Goal: Transaction & Acquisition: Purchase product/service

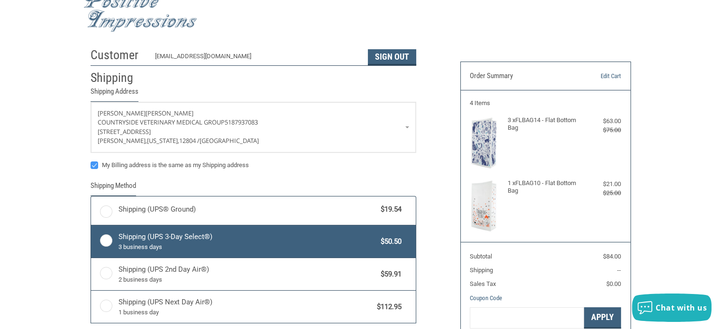
radio input "true"
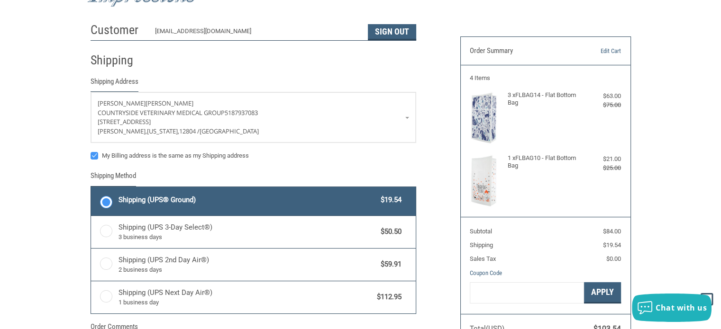
scroll to position [21, 0]
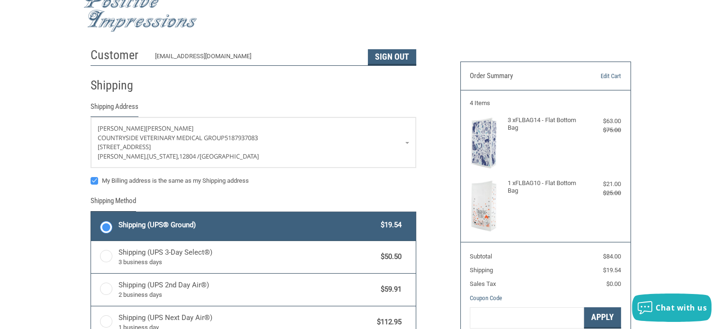
click at [482, 140] on img at bounding box center [484, 144] width 28 height 54
click at [610, 75] on link "Edit Cart" at bounding box center [597, 76] width 48 height 9
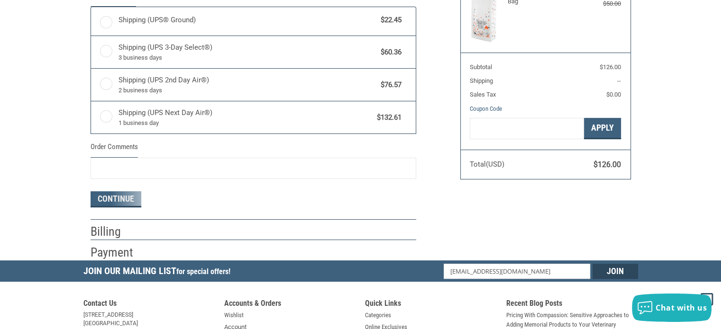
radio input "true"
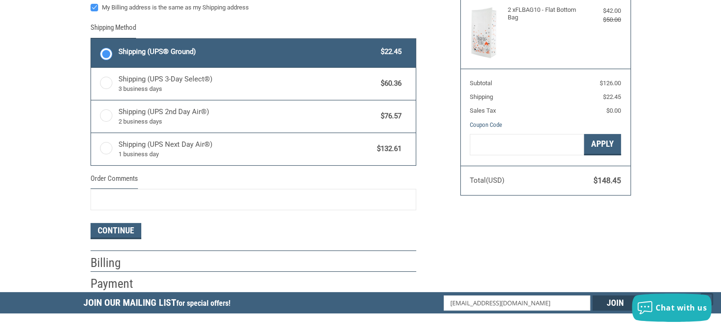
scroll to position [178, 0]
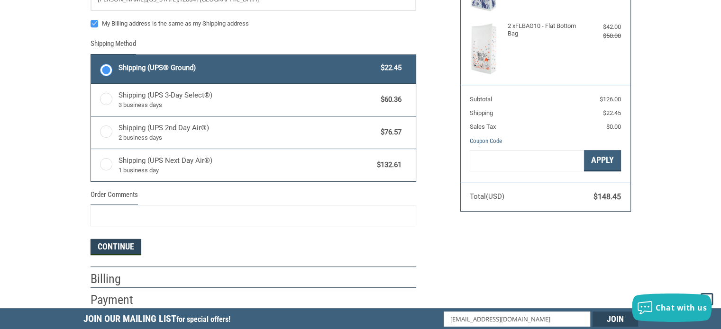
click at [103, 246] on button "Continue" at bounding box center [116, 247] width 51 height 16
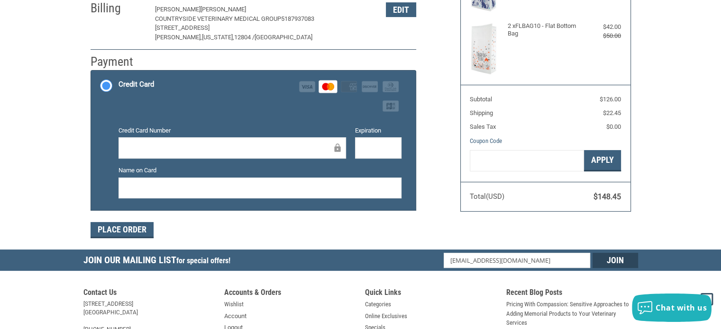
click at [17, 1] on body ".st0{fill:#4D4D4D;} Created with Sketch. Created with Sketch. .st0{display:none…" at bounding box center [360, 149] width 721 height 655
click at [145, 230] on button "Place Order" at bounding box center [122, 230] width 63 height 16
